Goal: Find specific page/section: Find specific page/section

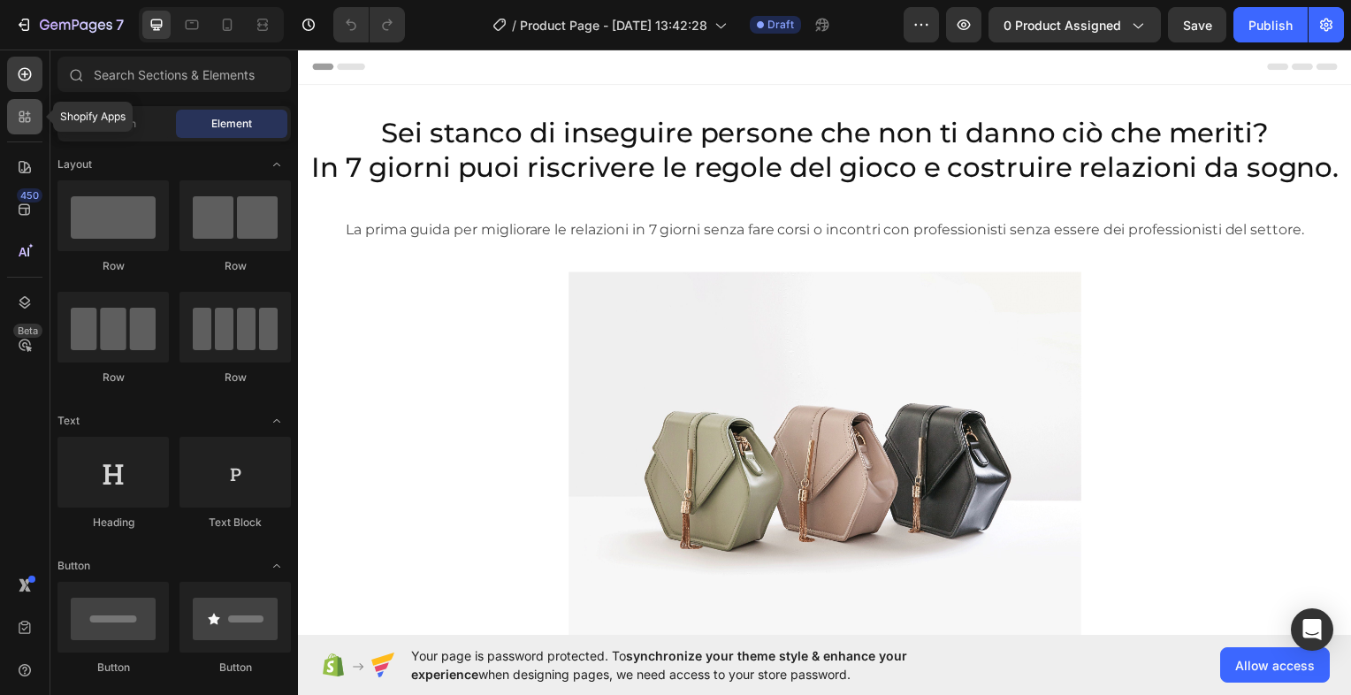
click at [23, 115] on icon at bounding box center [21, 113] width 5 height 5
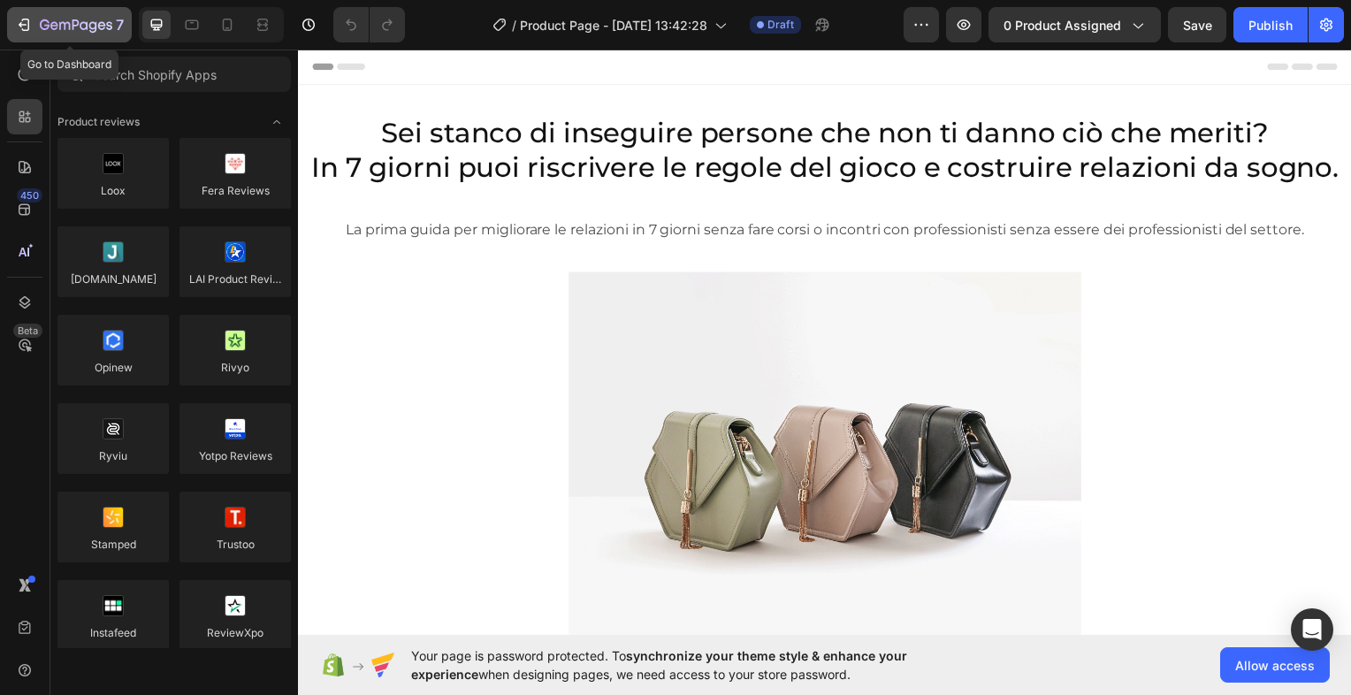
click at [42, 23] on icon "button" at bounding box center [76, 26] width 73 height 15
